Goal: Information Seeking & Learning: Learn about a topic

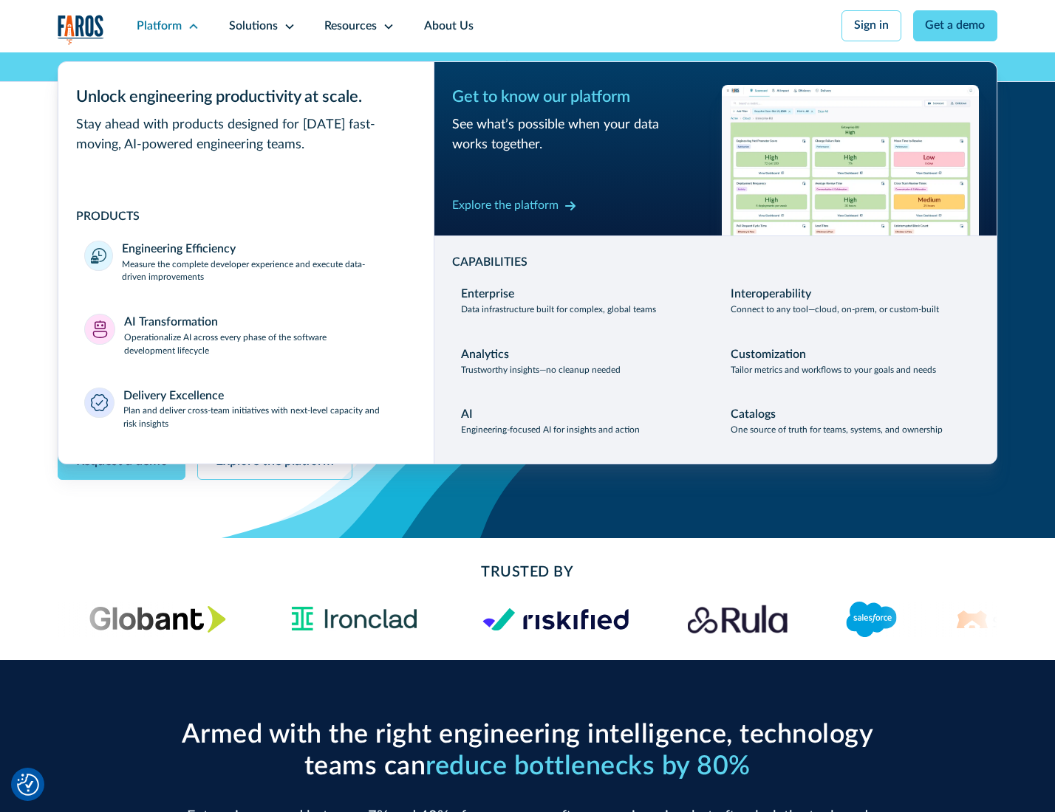
click at [263, 273] on p "Measure the complete developer experience and execute data-driven improvements" at bounding box center [264, 271] width 285 height 27
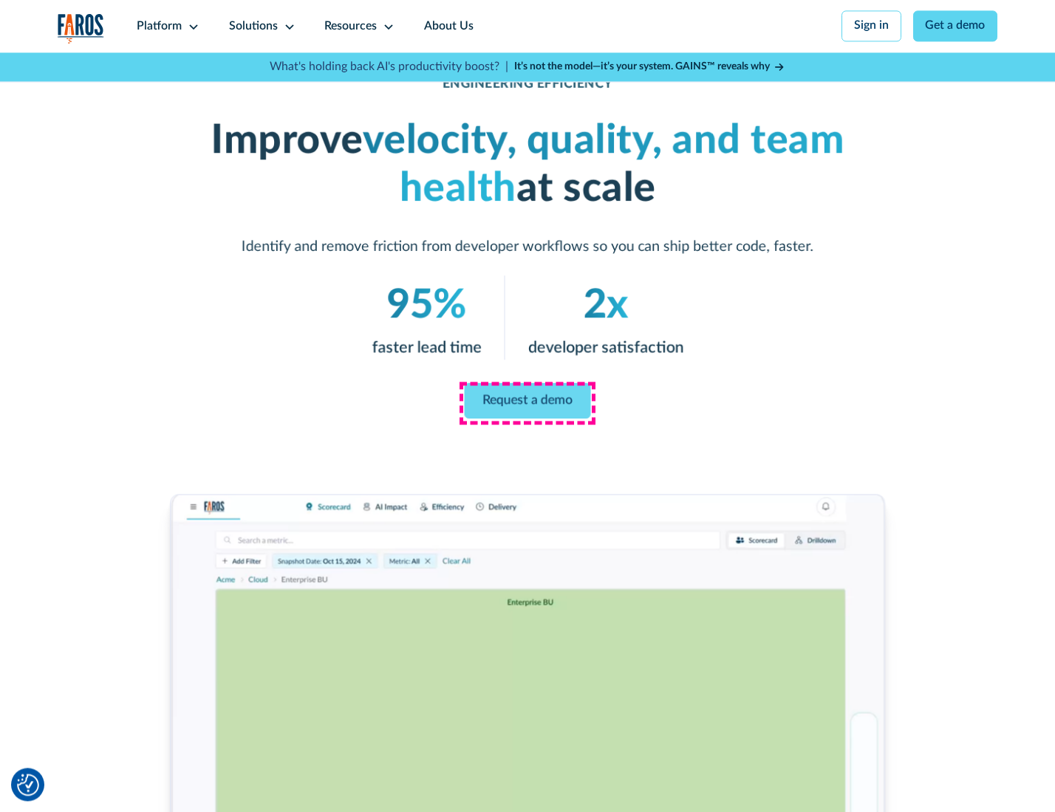
click at [527, 403] on link "Request a demo" at bounding box center [528, 400] width 126 height 35
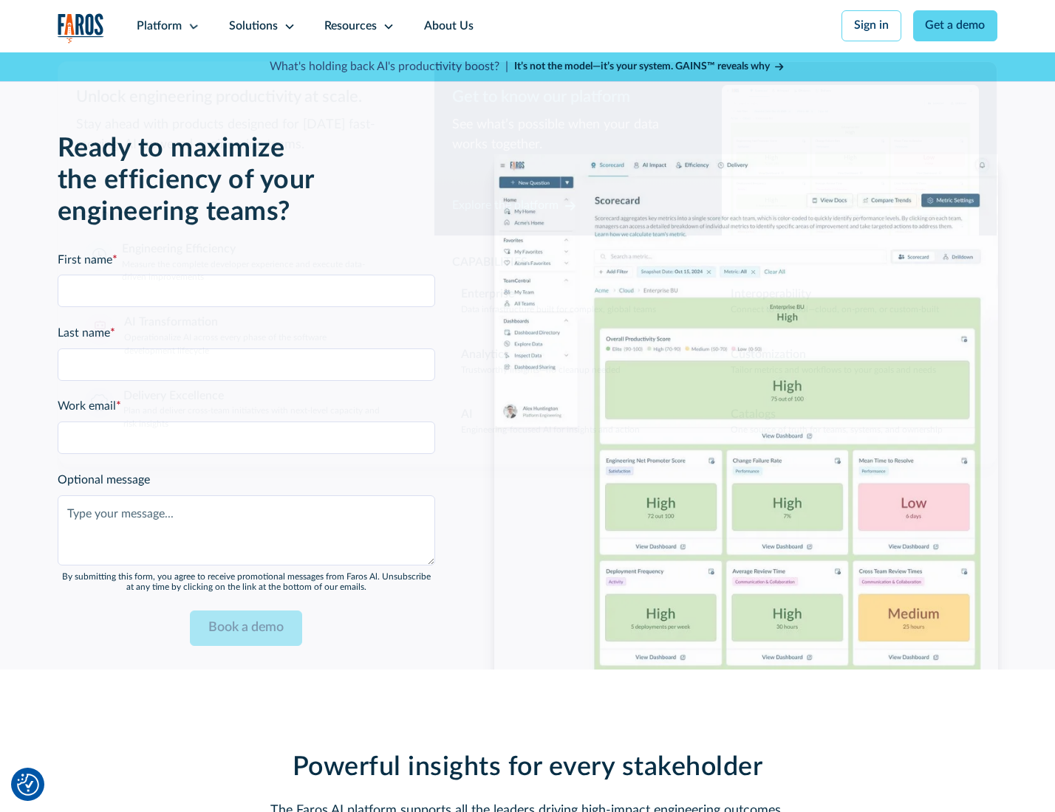
scroll to position [3215, 0]
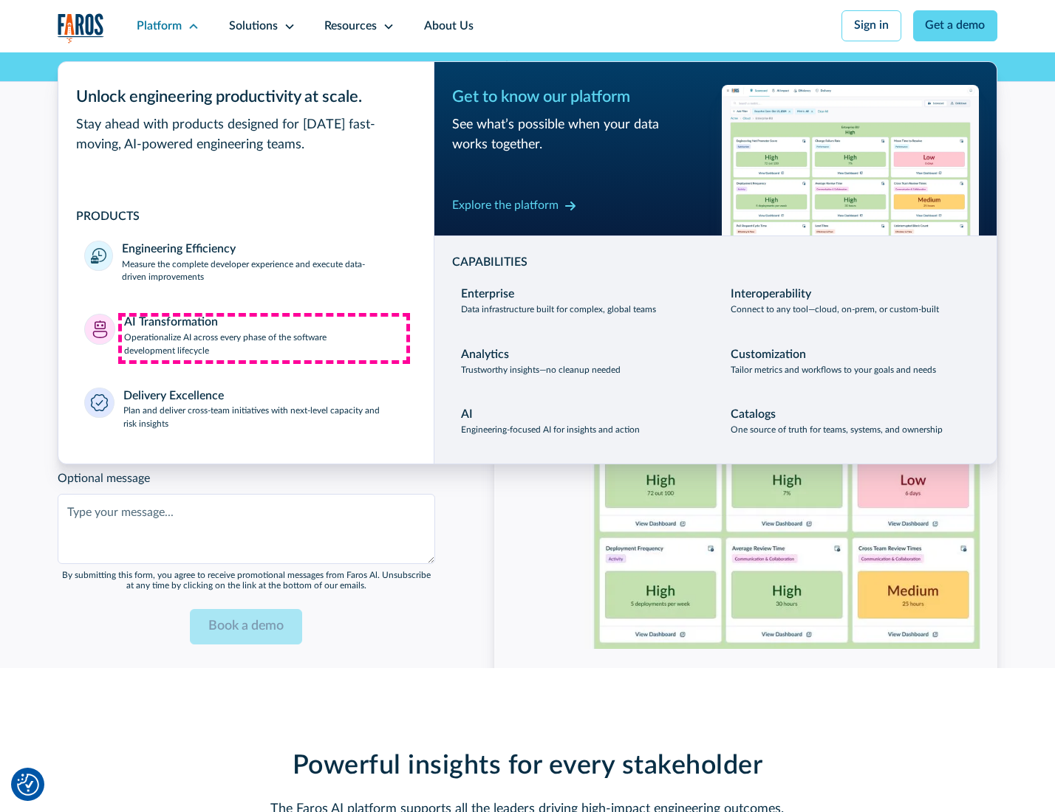
click at [264, 338] on p "Operationalize AI across every phase of the software development lifecycle" at bounding box center [266, 345] width 284 height 27
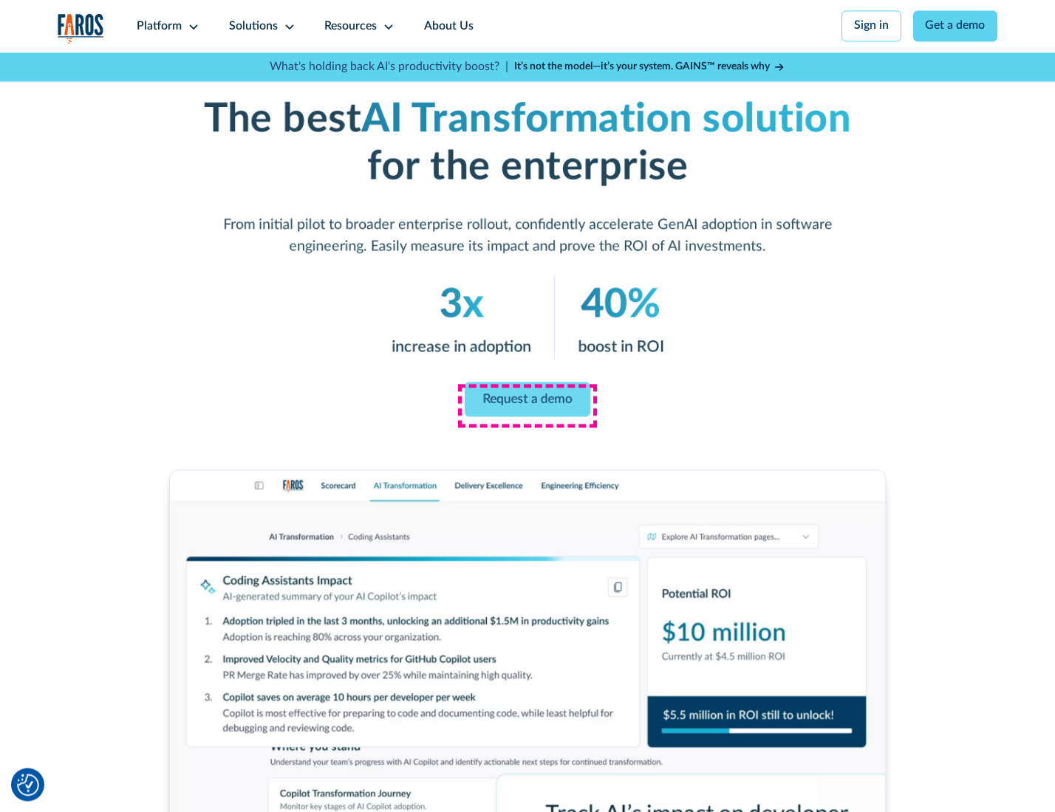
click at [527, 401] on link "Request a demo" at bounding box center [528, 399] width 126 height 35
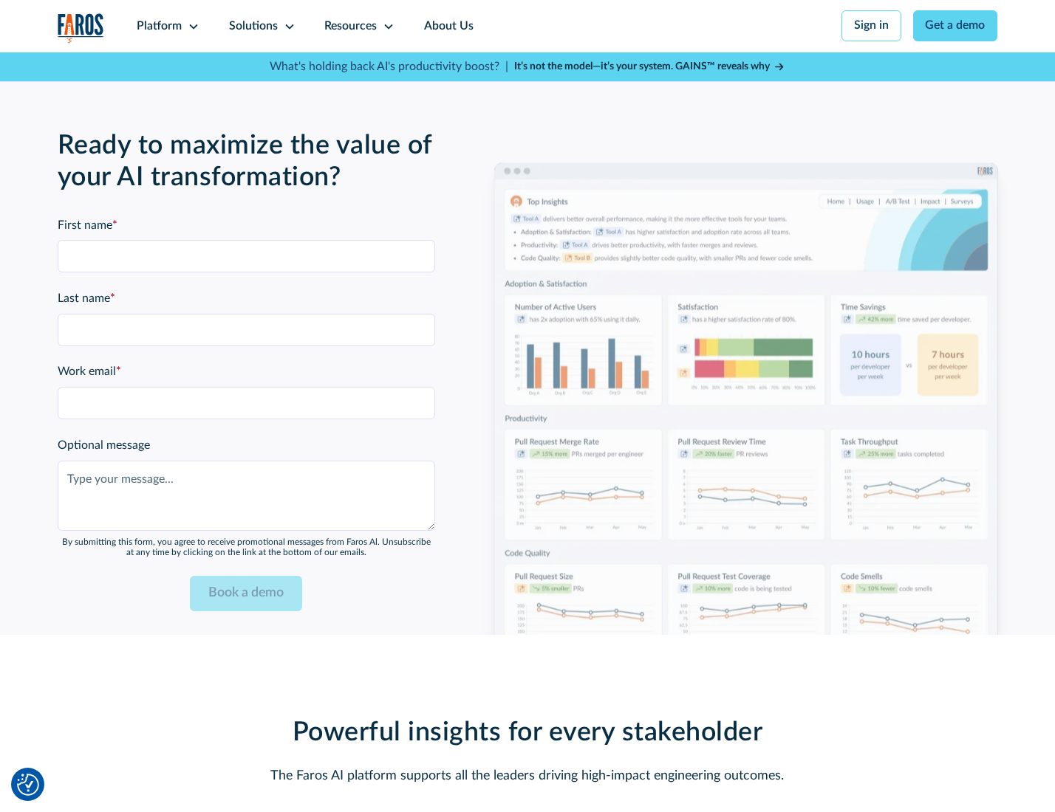
scroll to position [3571, 0]
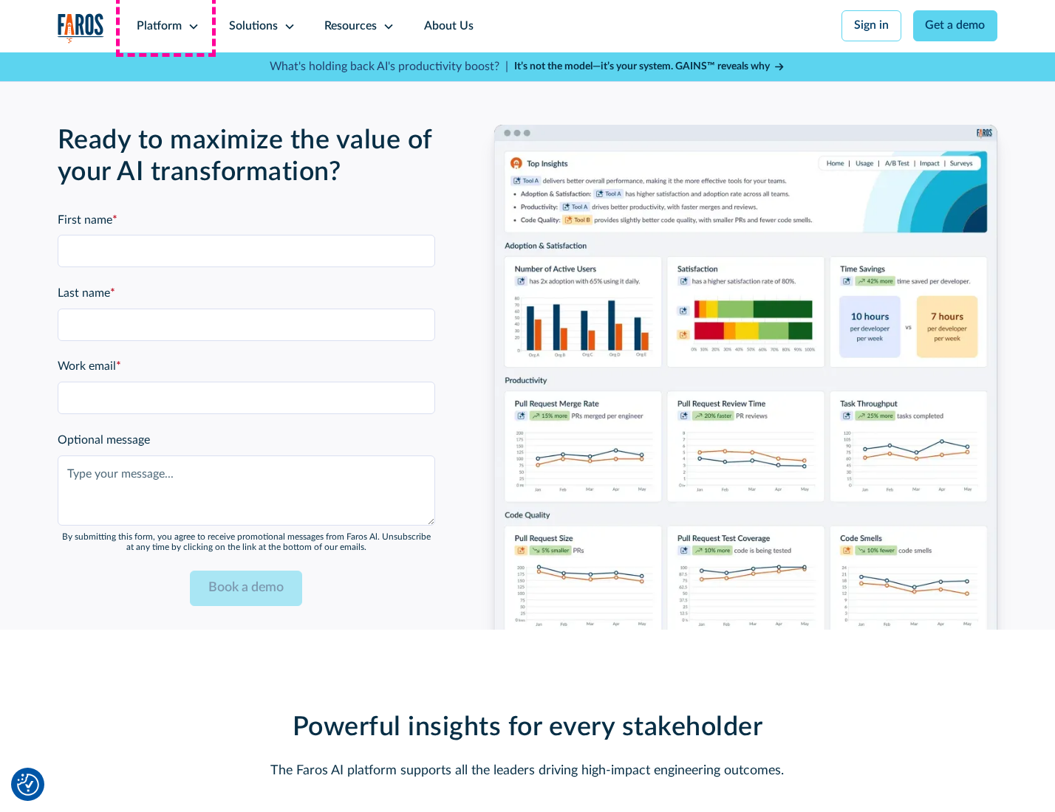
click at [165, 26] on div "Platform" at bounding box center [159, 27] width 45 height 18
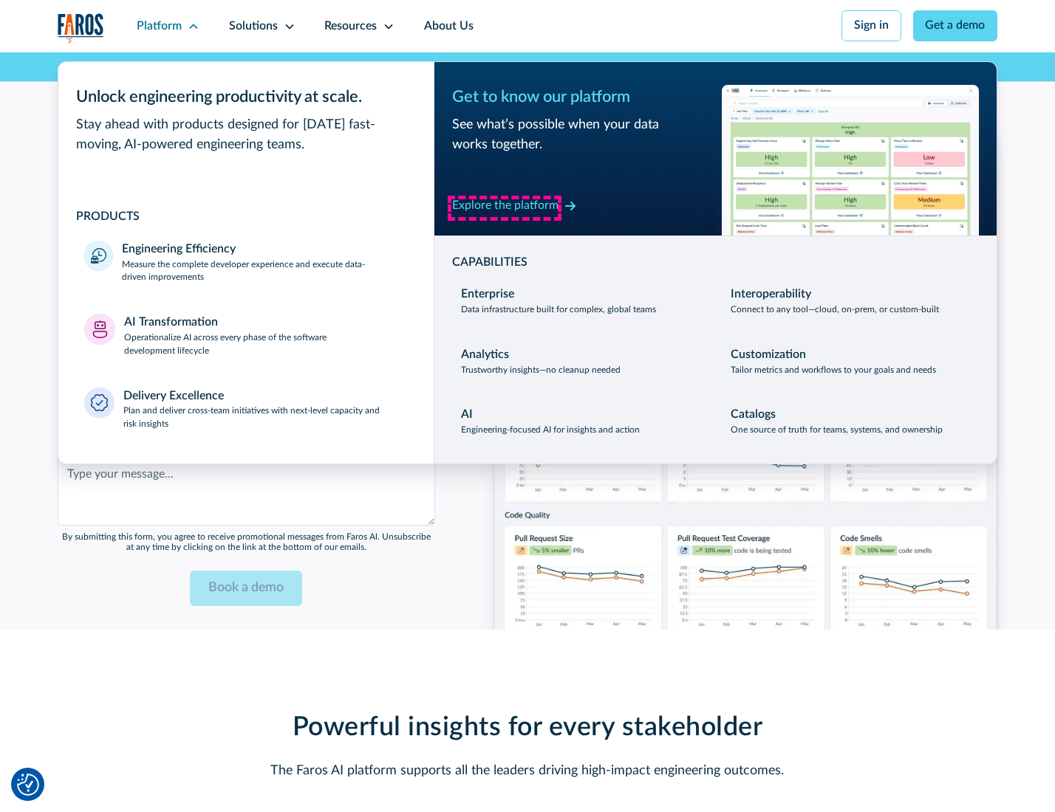
click at [504, 208] on div "Explore the platform" at bounding box center [505, 206] width 106 height 18
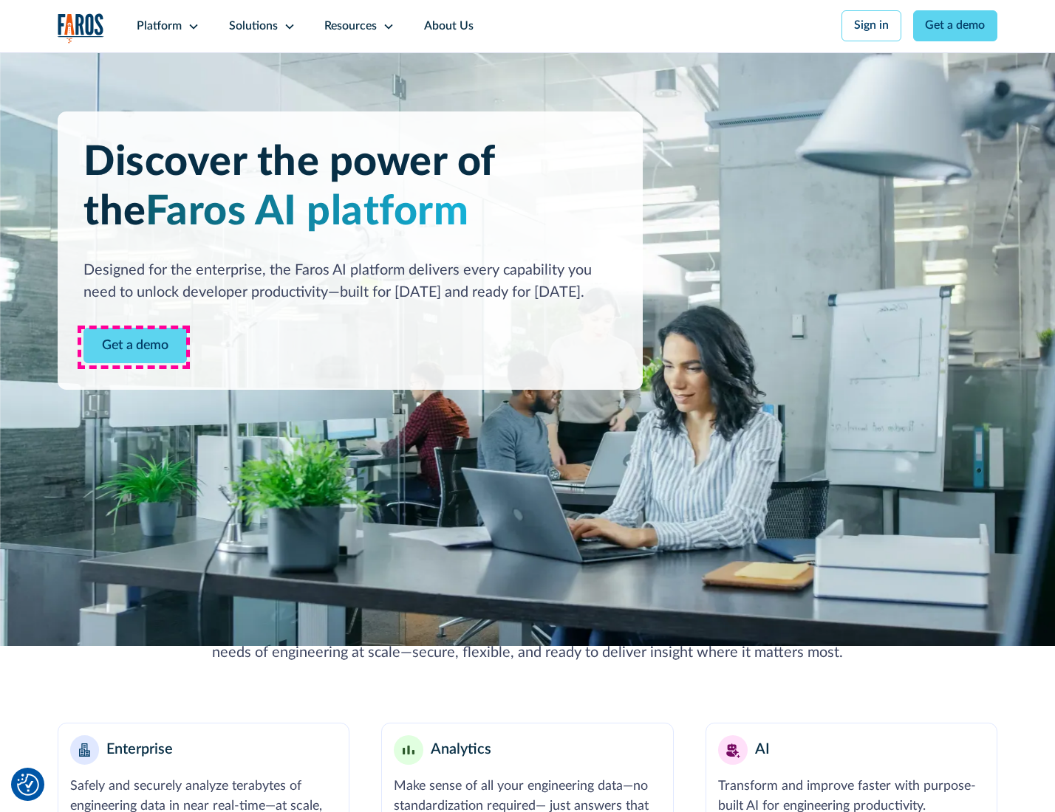
click at [134, 347] on link "Get a demo" at bounding box center [134, 346] width 103 height 36
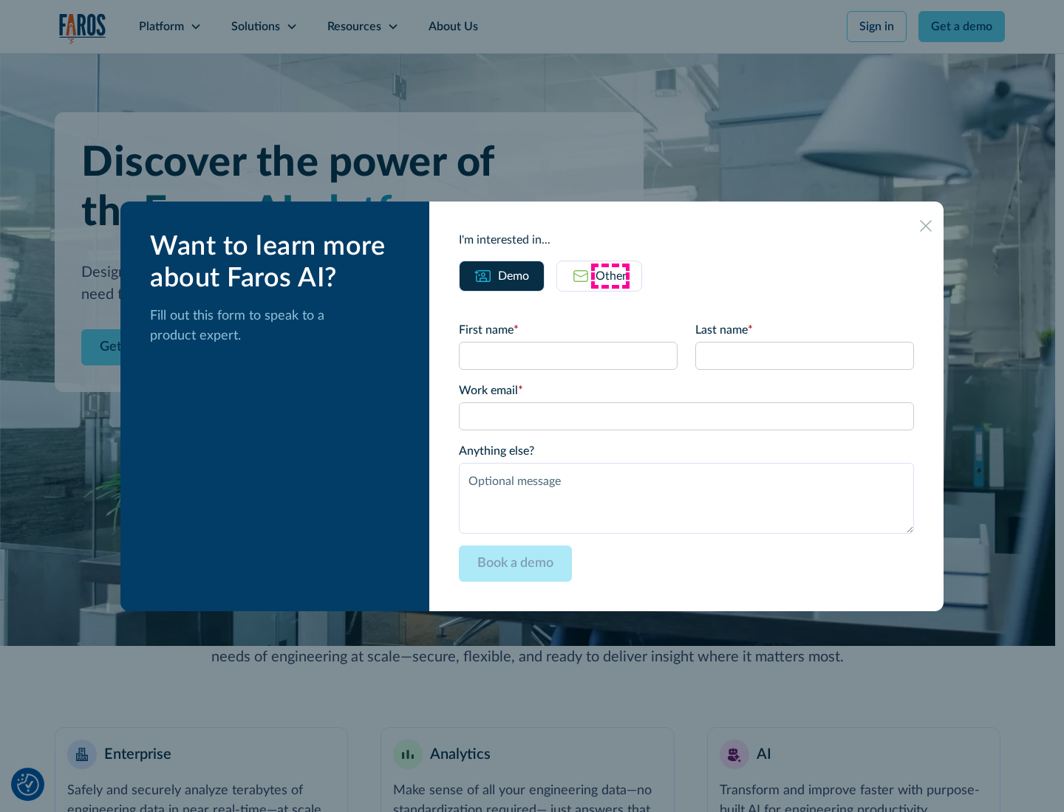
click at [610, 275] on div "Other" at bounding box center [610, 276] width 31 height 18
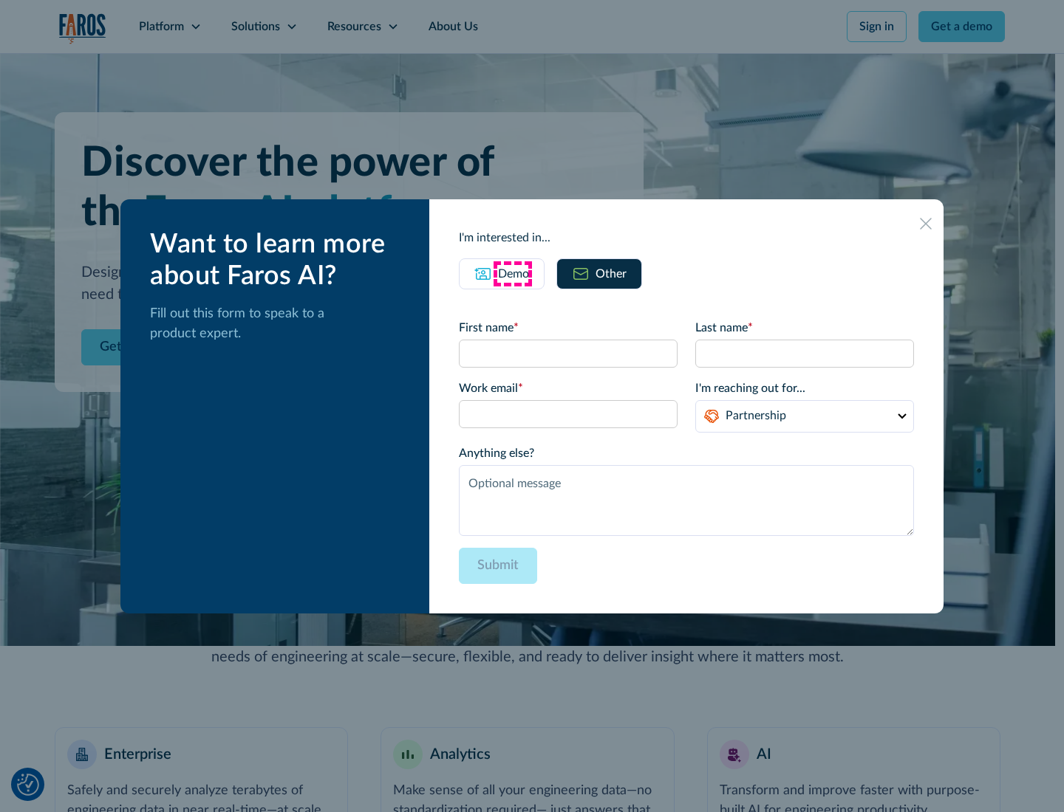
click at [512, 273] on div "Demo" at bounding box center [513, 274] width 31 height 18
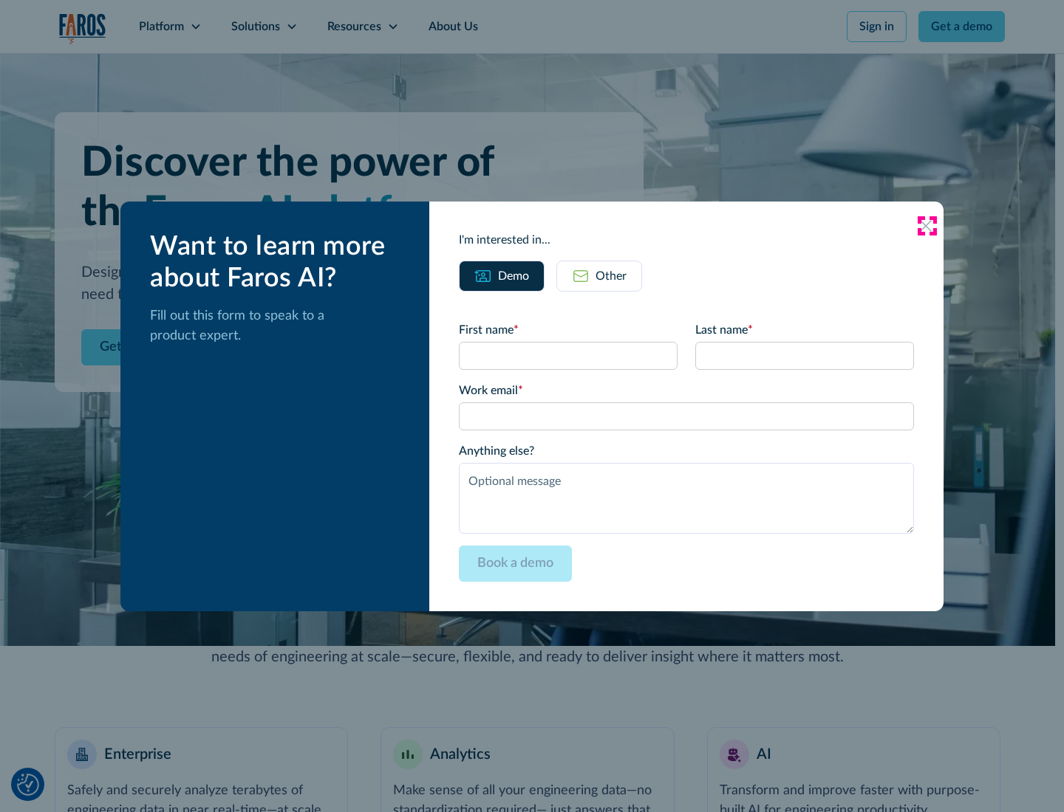
click at [926, 225] on icon at bounding box center [926, 226] width 12 height 12
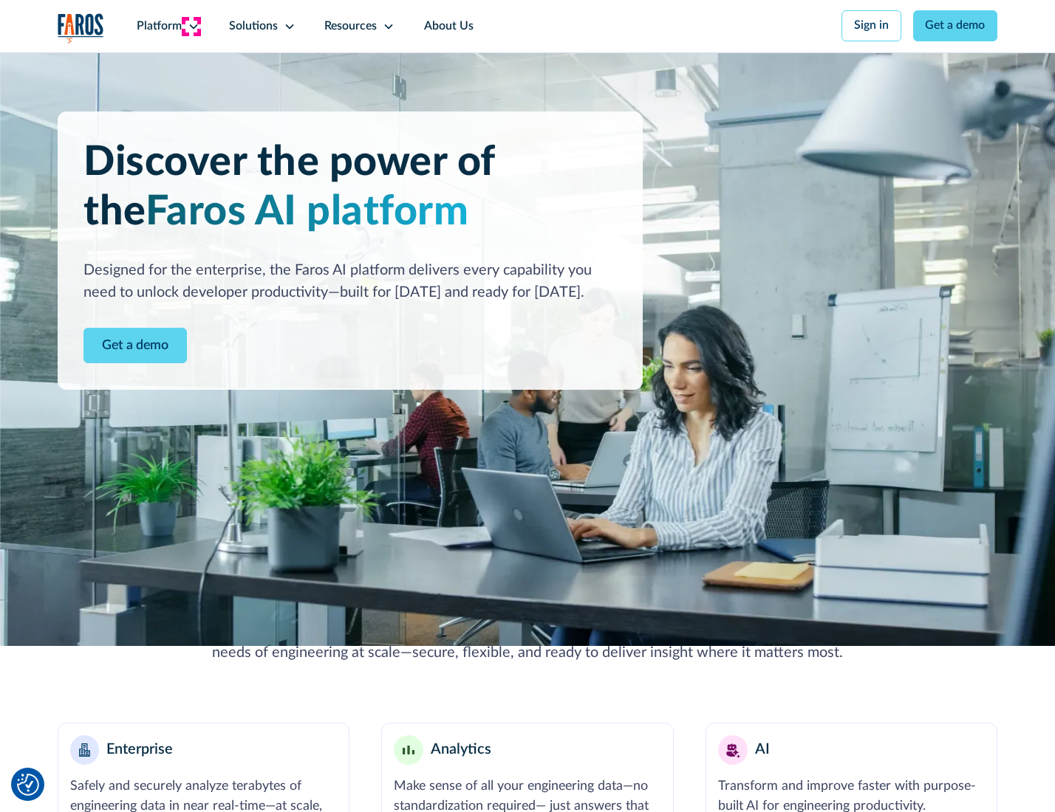
click at [191, 26] on icon at bounding box center [194, 27] width 12 height 12
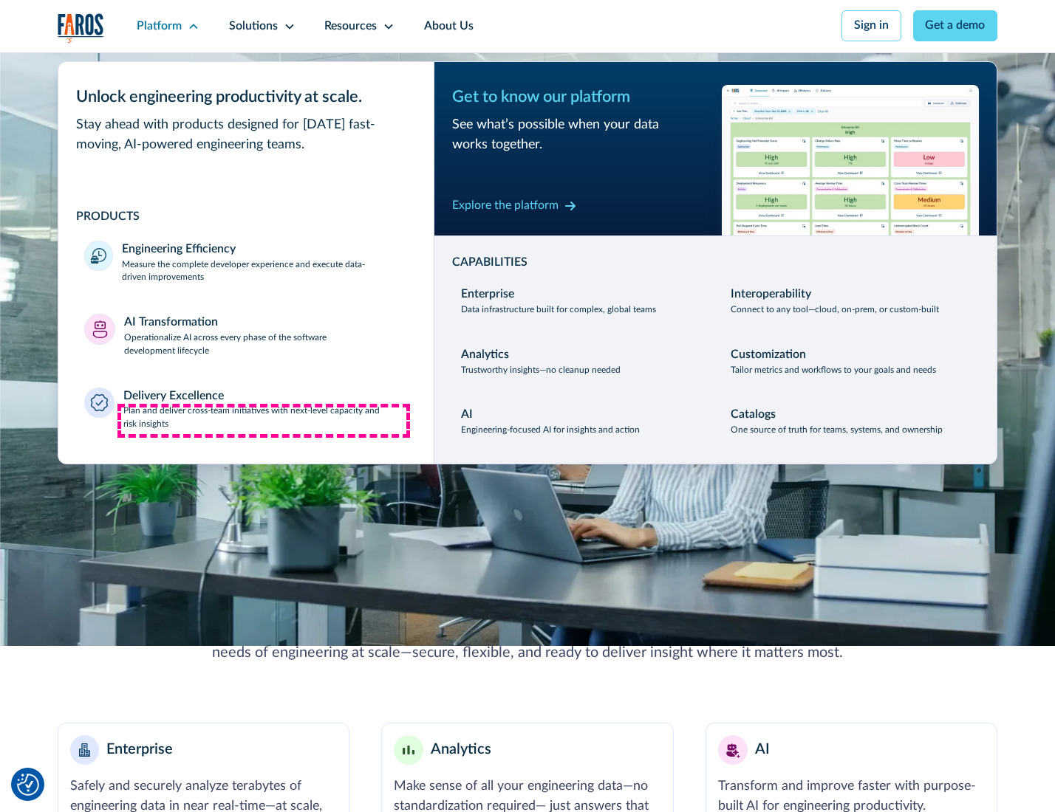
click at [264, 421] on p "Plan and deliver cross-team initiatives with next-level capacity and risk insig…" at bounding box center [265, 418] width 284 height 27
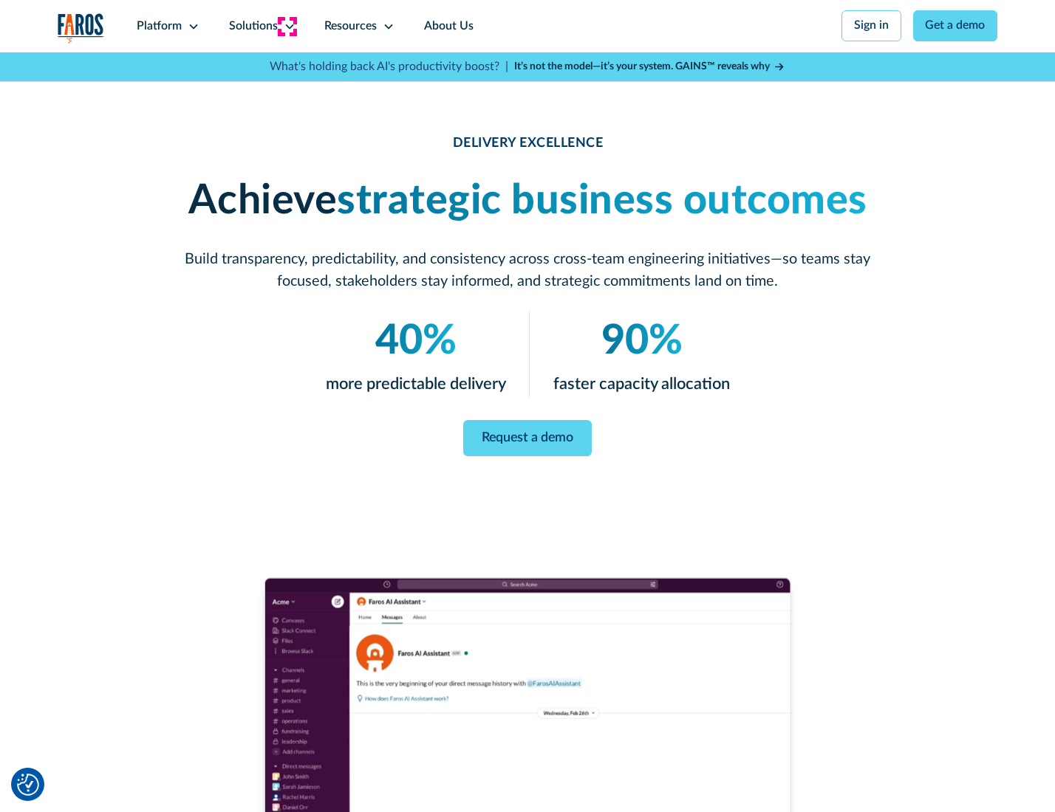
click at [287, 26] on icon at bounding box center [290, 27] width 12 height 12
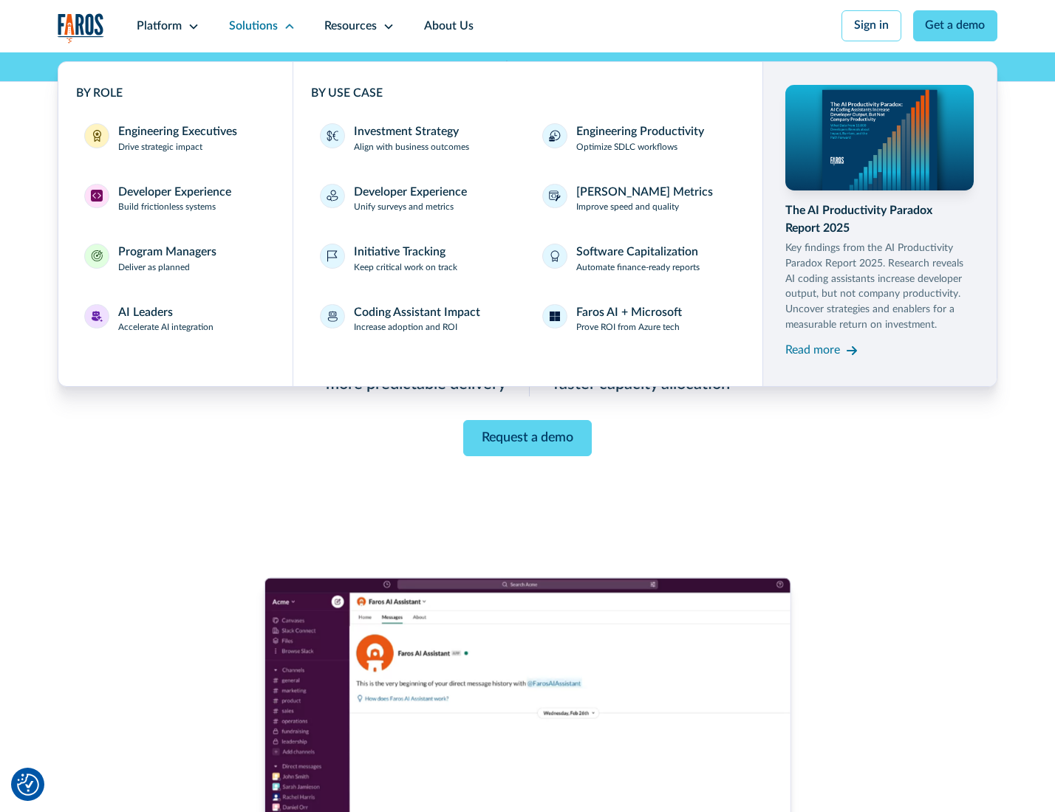
click at [173, 140] on div "Engineering Executives" at bounding box center [177, 132] width 119 height 18
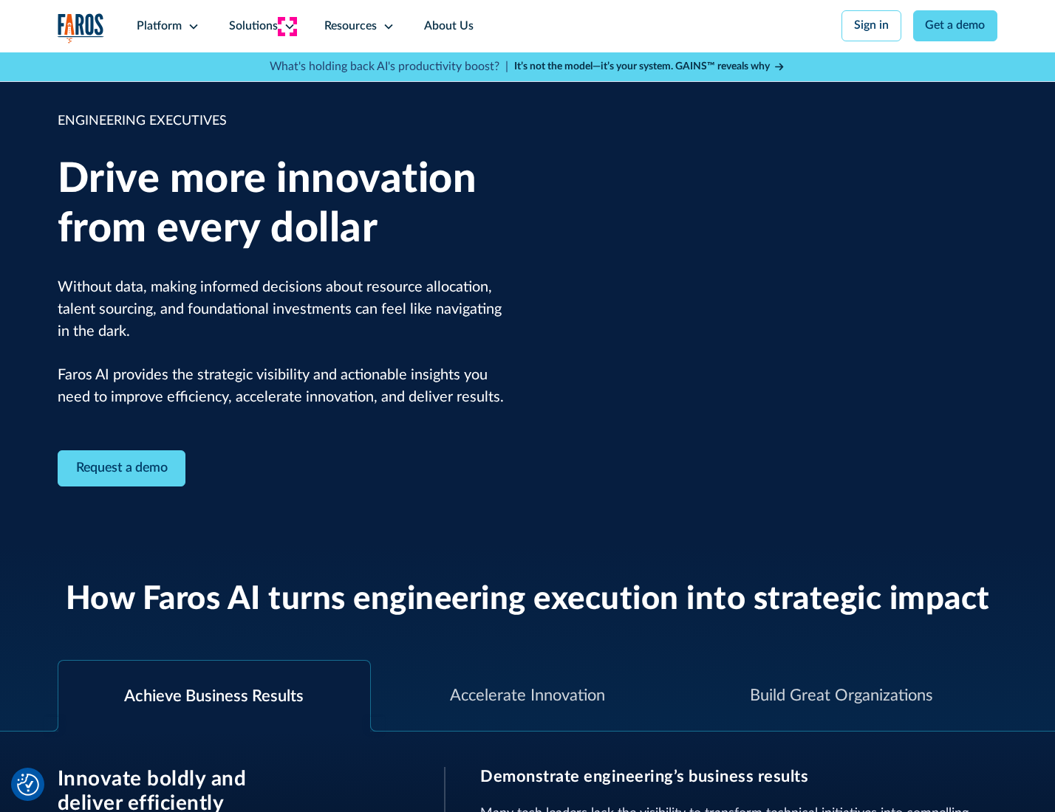
click at [287, 26] on icon at bounding box center [290, 27] width 12 height 12
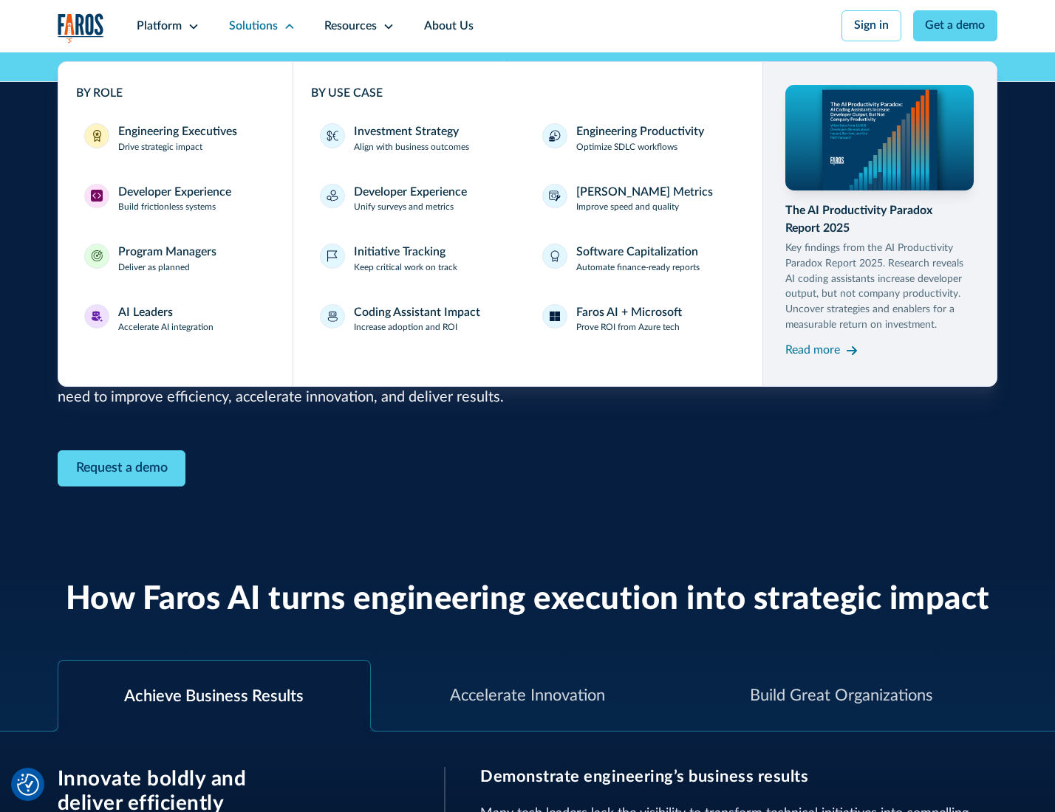
click at [173, 194] on div "Developer Experience" at bounding box center [174, 193] width 113 height 18
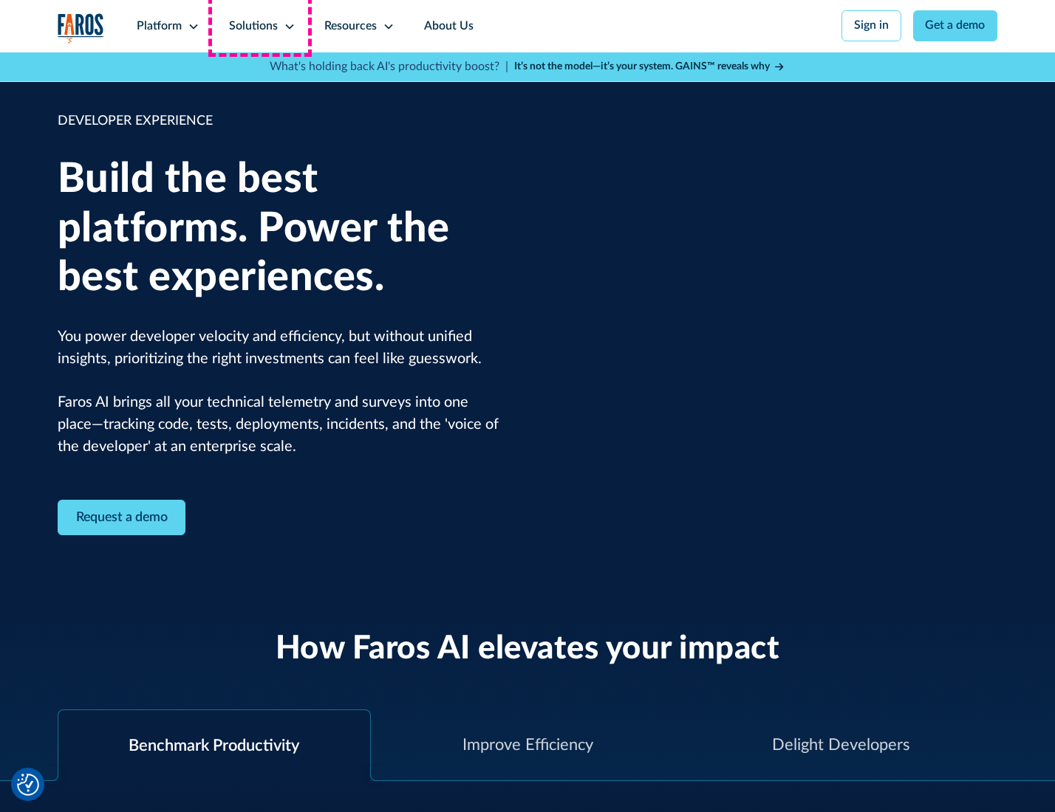
click at [260, 26] on div "Solutions" at bounding box center [253, 27] width 49 height 18
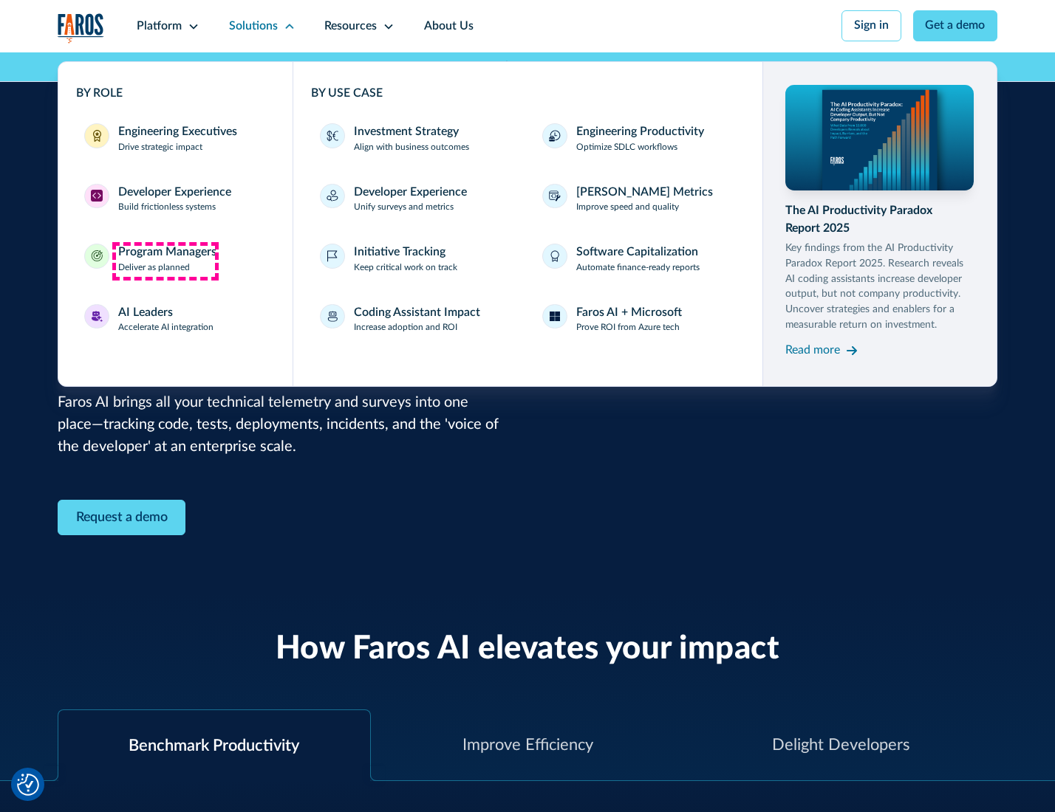
click at [165, 261] on div "Program Managers" at bounding box center [167, 253] width 98 height 18
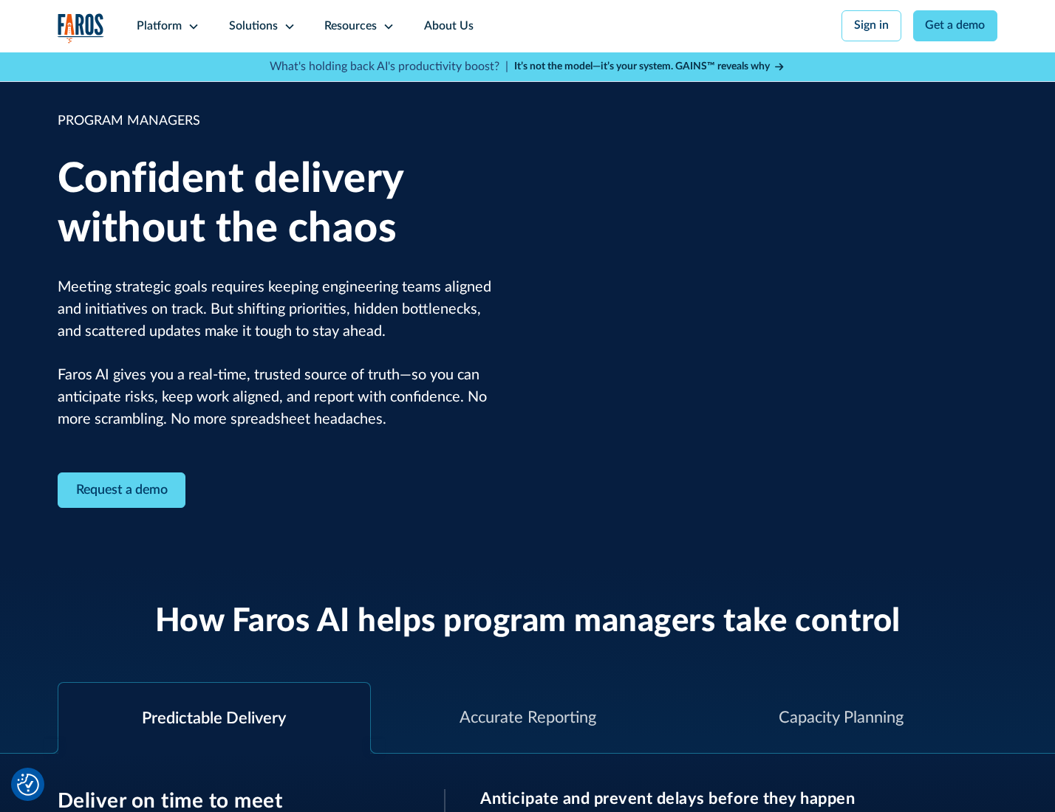
click at [287, 27] on icon at bounding box center [290, 27] width 12 height 12
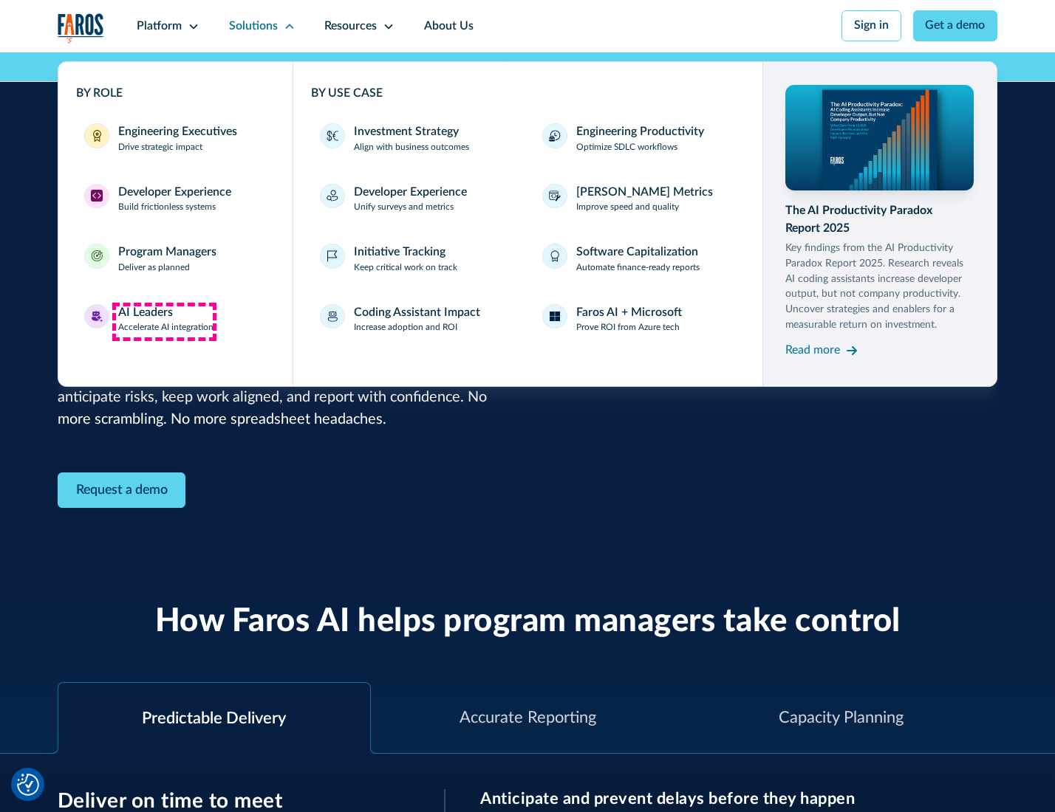
click at [164, 321] on div "AI Leaders" at bounding box center [145, 313] width 55 height 18
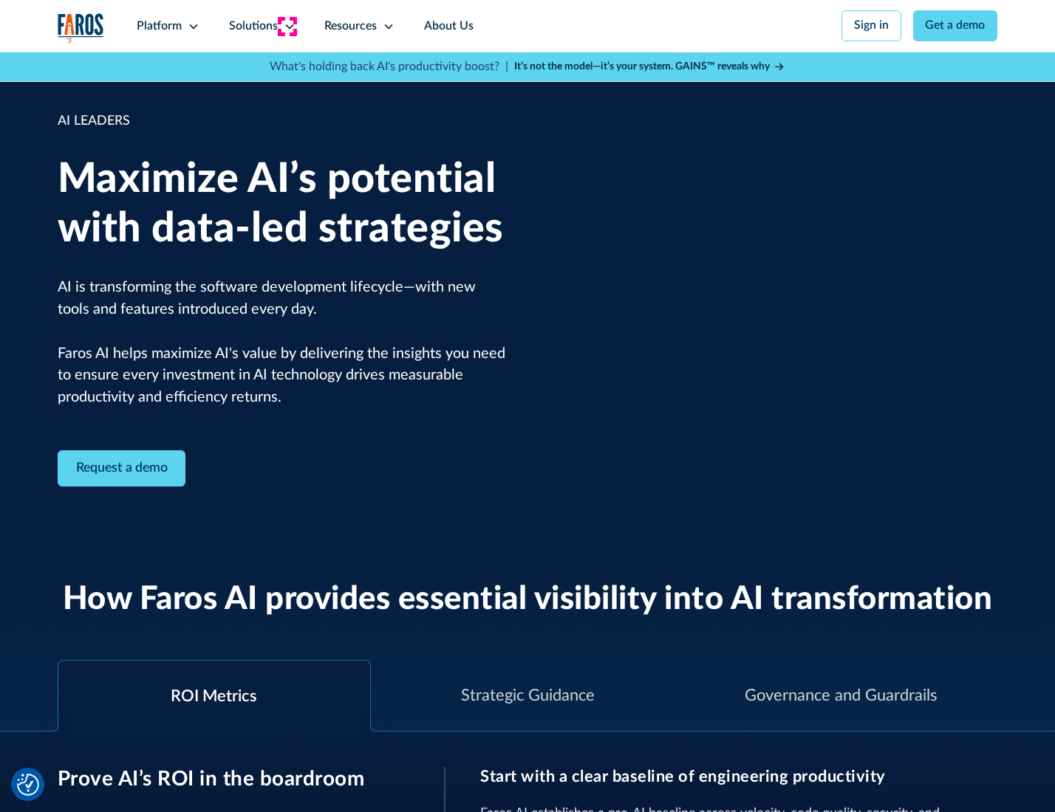
click at [287, 26] on icon at bounding box center [290, 27] width 12 height 12
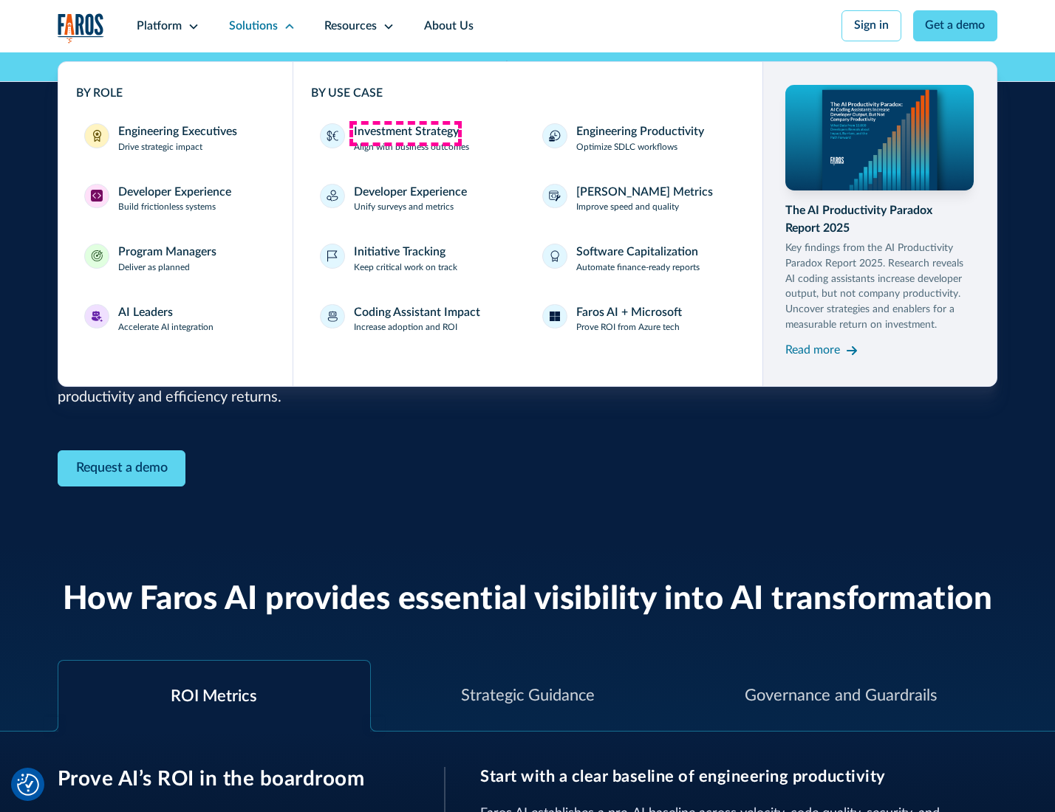
click at [405, 133] on div "Investment Strategy" at bounding box center [406, 132] width 105 height 18
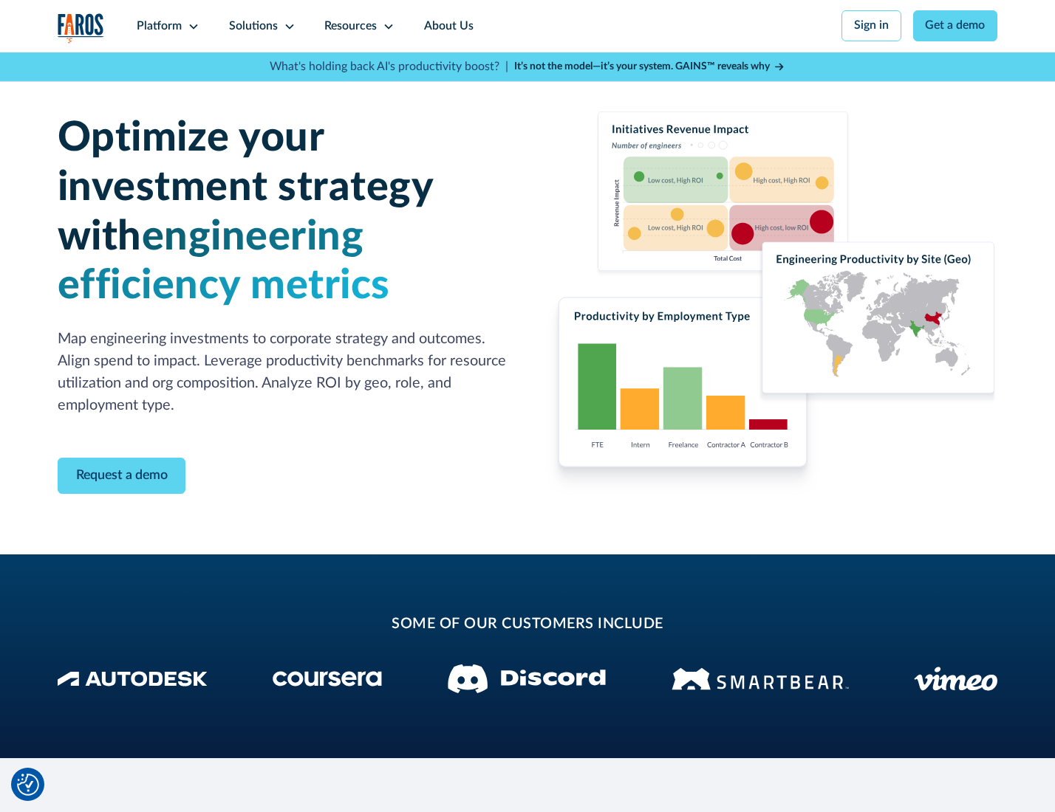
click at [287, 26] on icon at bounding box center [290, 27] width 12 height 12
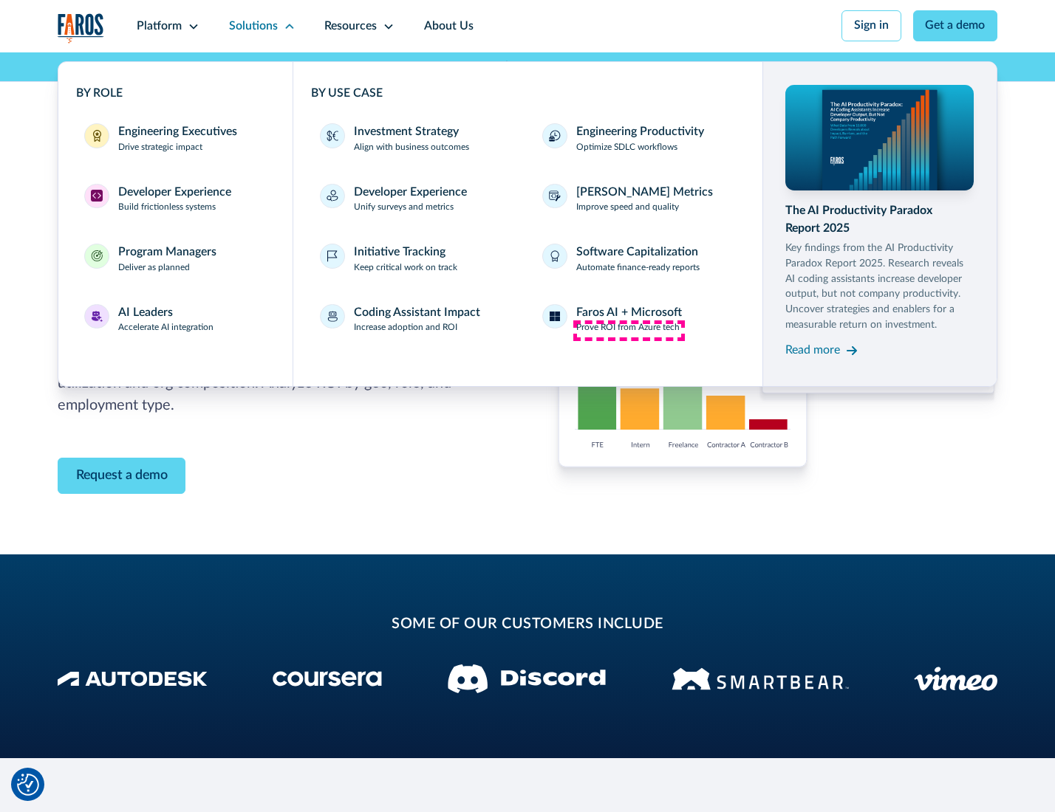
click at [629, 330] on p "Prove ROI from Azure tech" at bounding box center [627, 327] width 103 height 13
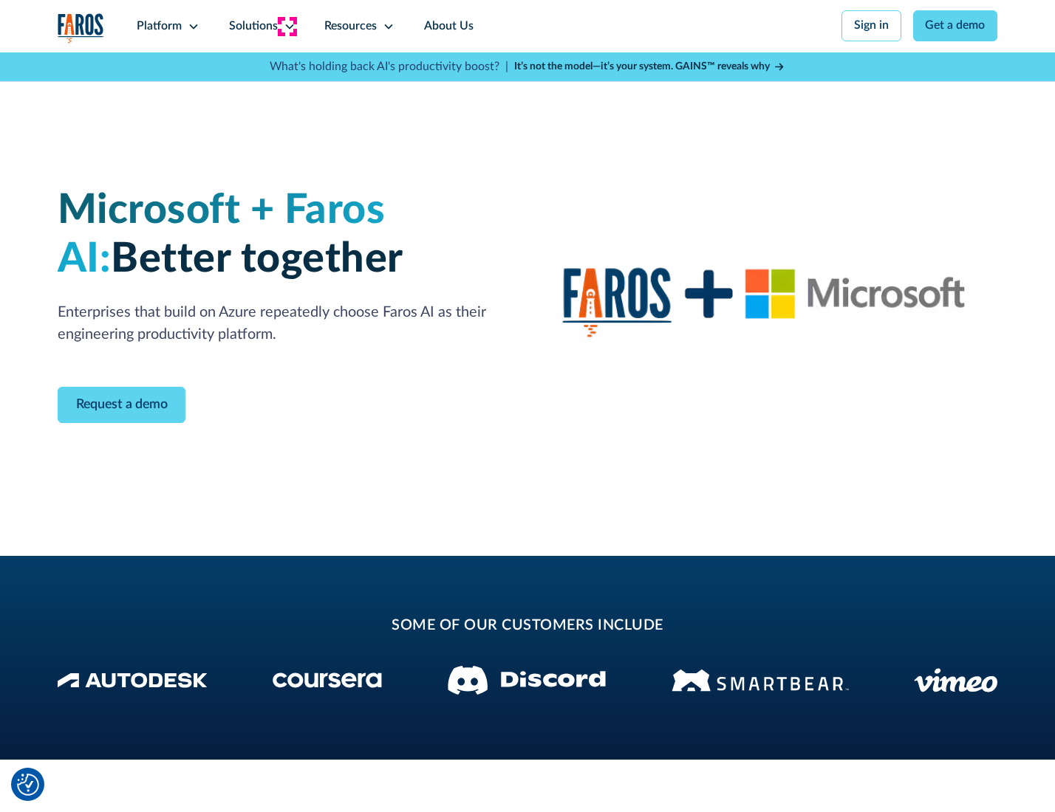
click at [287, 26] on icon at bounding box center [290, 27] width 12 height 12
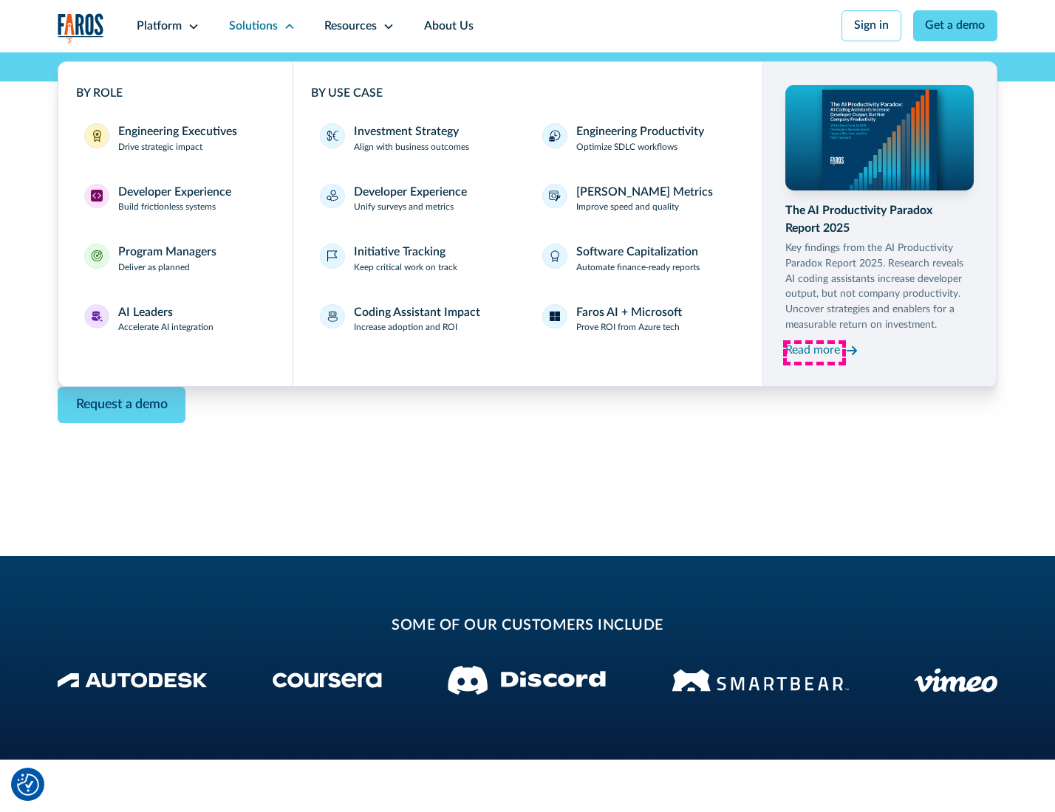
click at [814, 353] on div "Read more" at bounding box center [812, 351] width 55 height 18
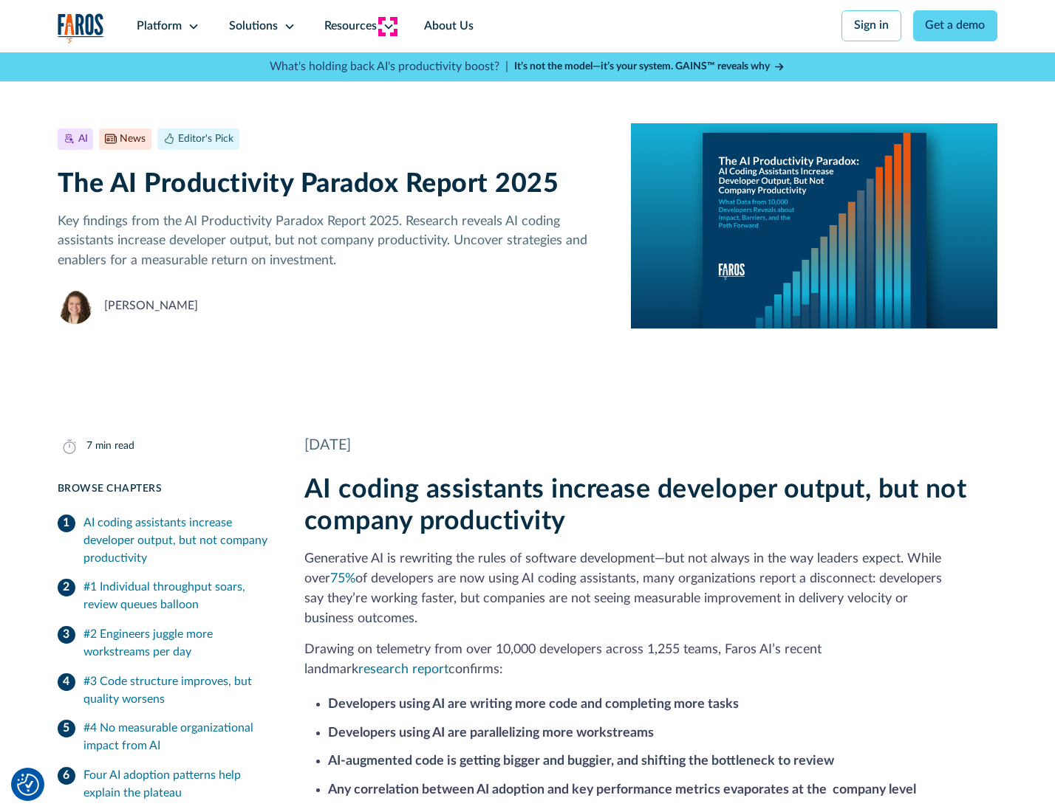
click at [387, 26] on icon at bounding box center [389, 27] width 12 height 12
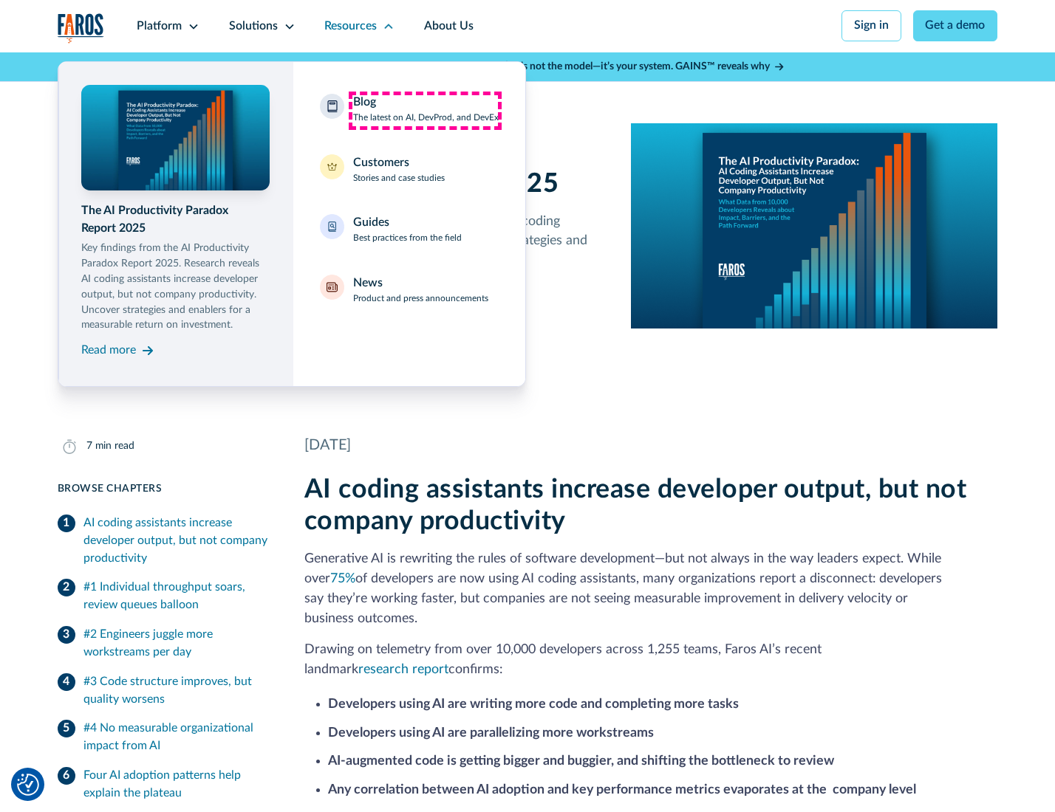
click at [425, 110] on div "Blog The latest on AI, DevProd, and DevEx" at bounding box center [425, 109] width 145 height 31
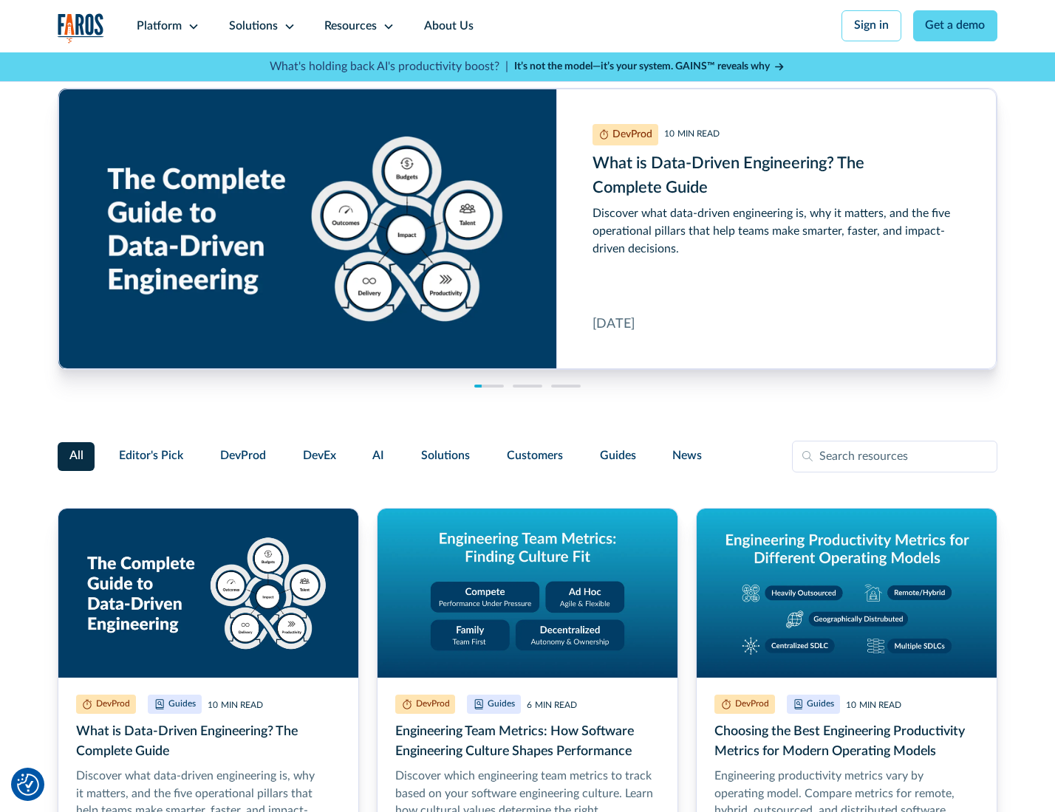
click at [956, 26] on link "Get a demo" at bounding box center [955, 25] width 85 height 31
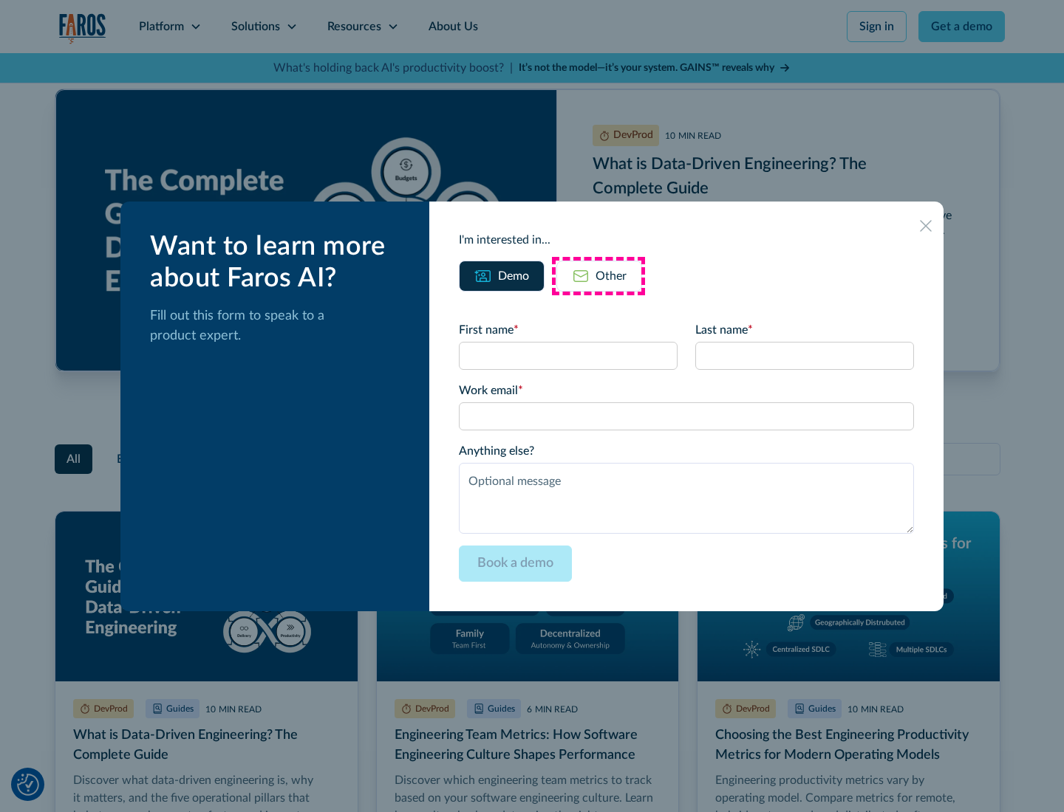
click at [598, 275] on div "Other" at bounding box center [610, 276] width 31 height 18
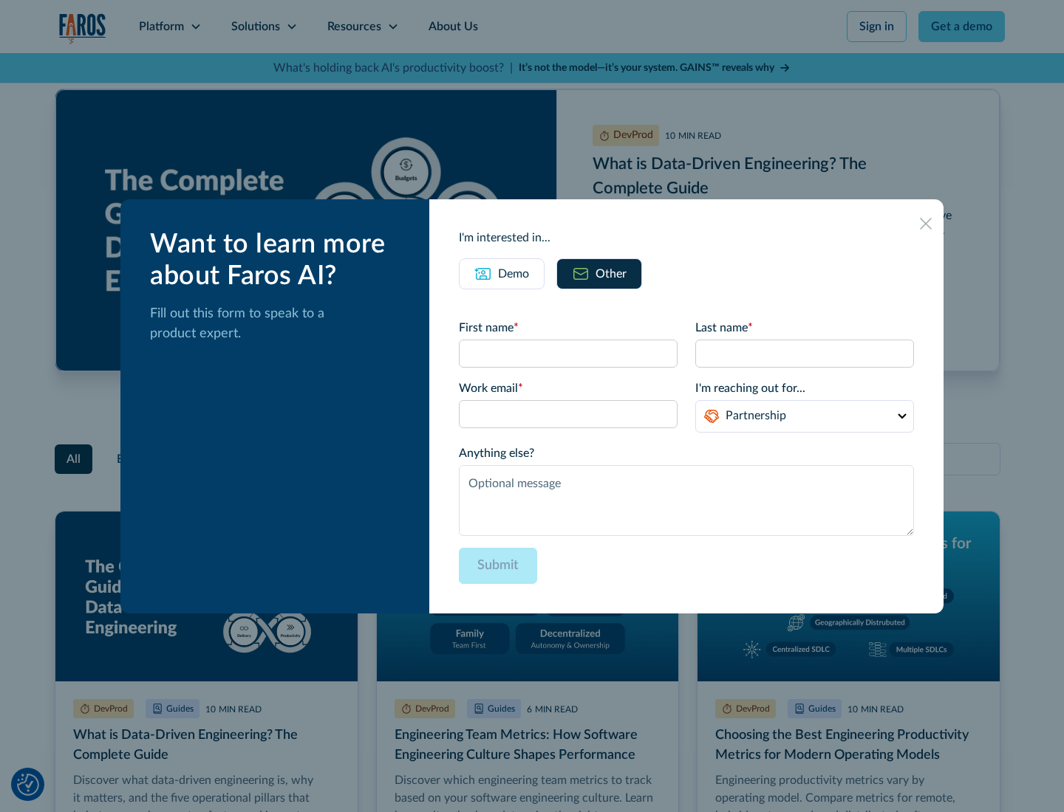
click at [926, 223] on icon at bounding box center [926, 224] width 12 height 12
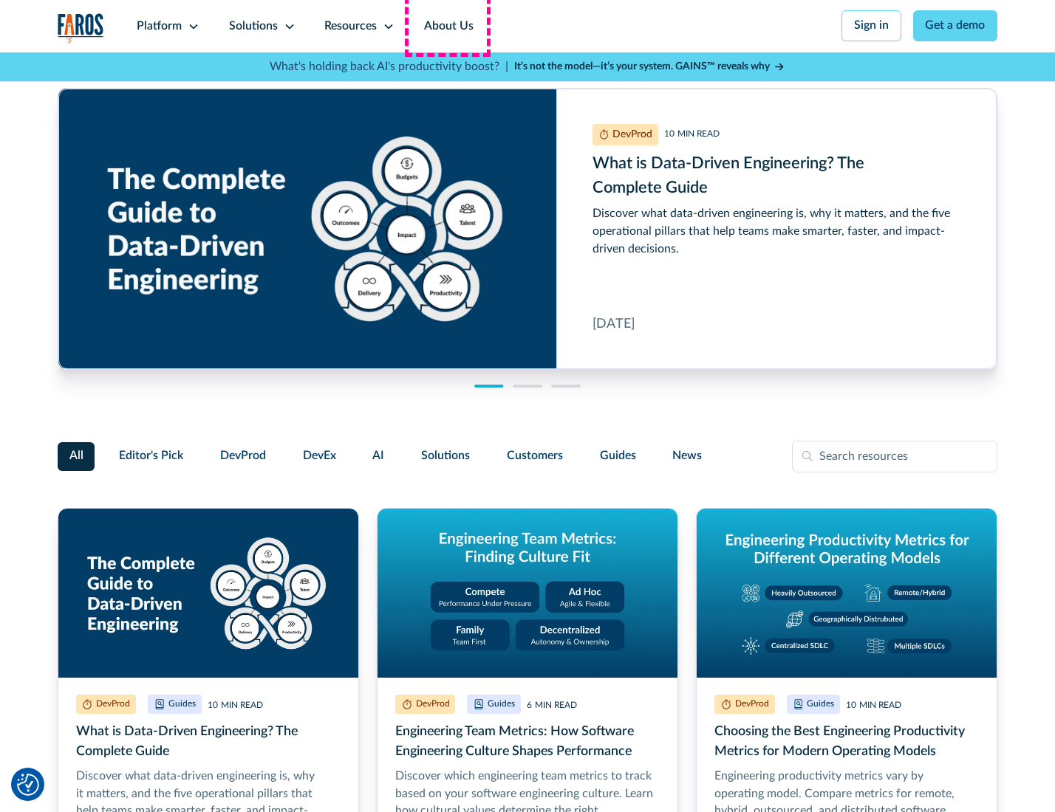
click at [447, 26] on link "About Us" at bounding box center [448, 26] width 79 height 52
